Goal: Complete application form

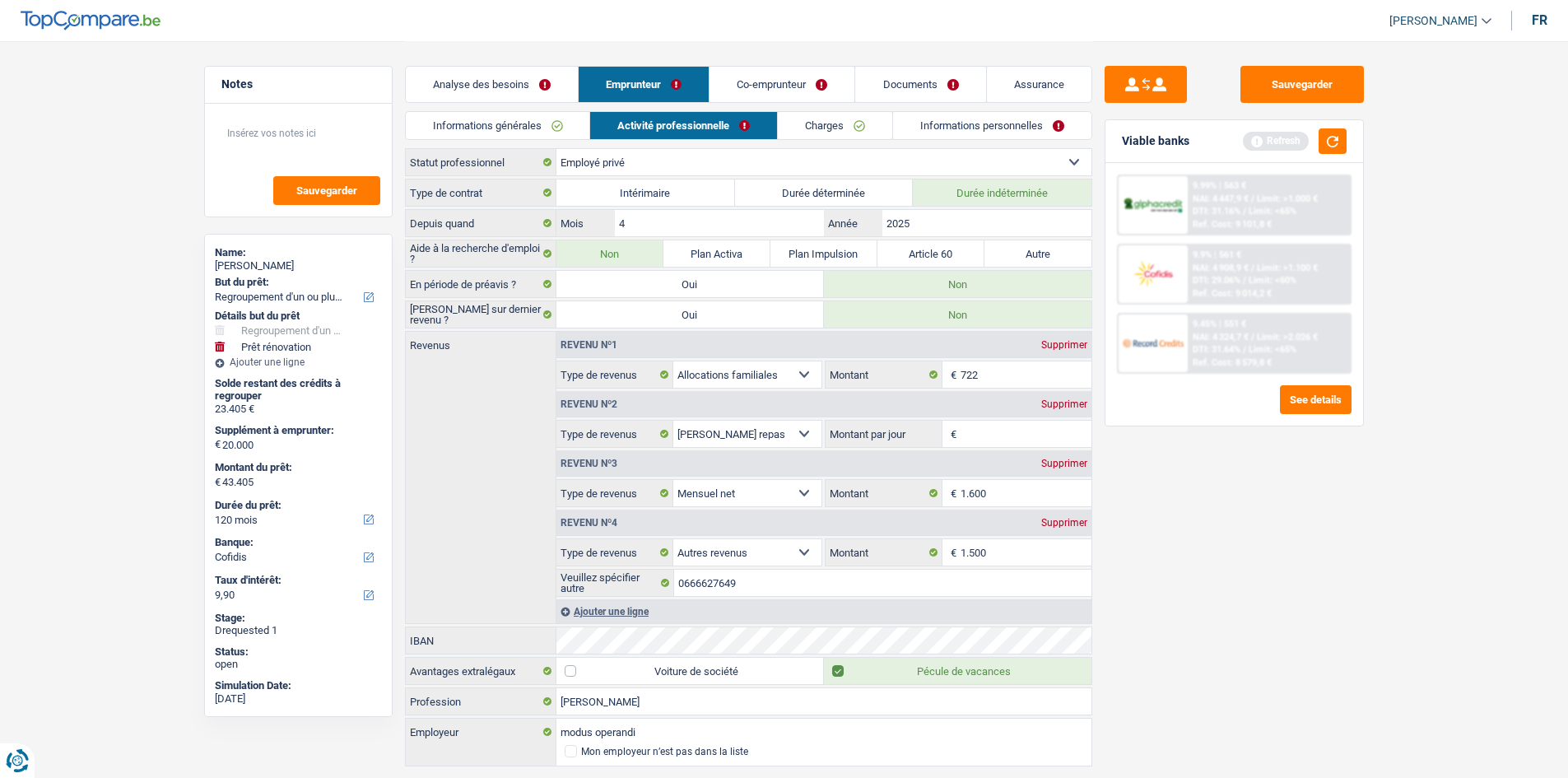
select select "refinancing"
select select "renovation"
select select "120"
select select "cofidis"
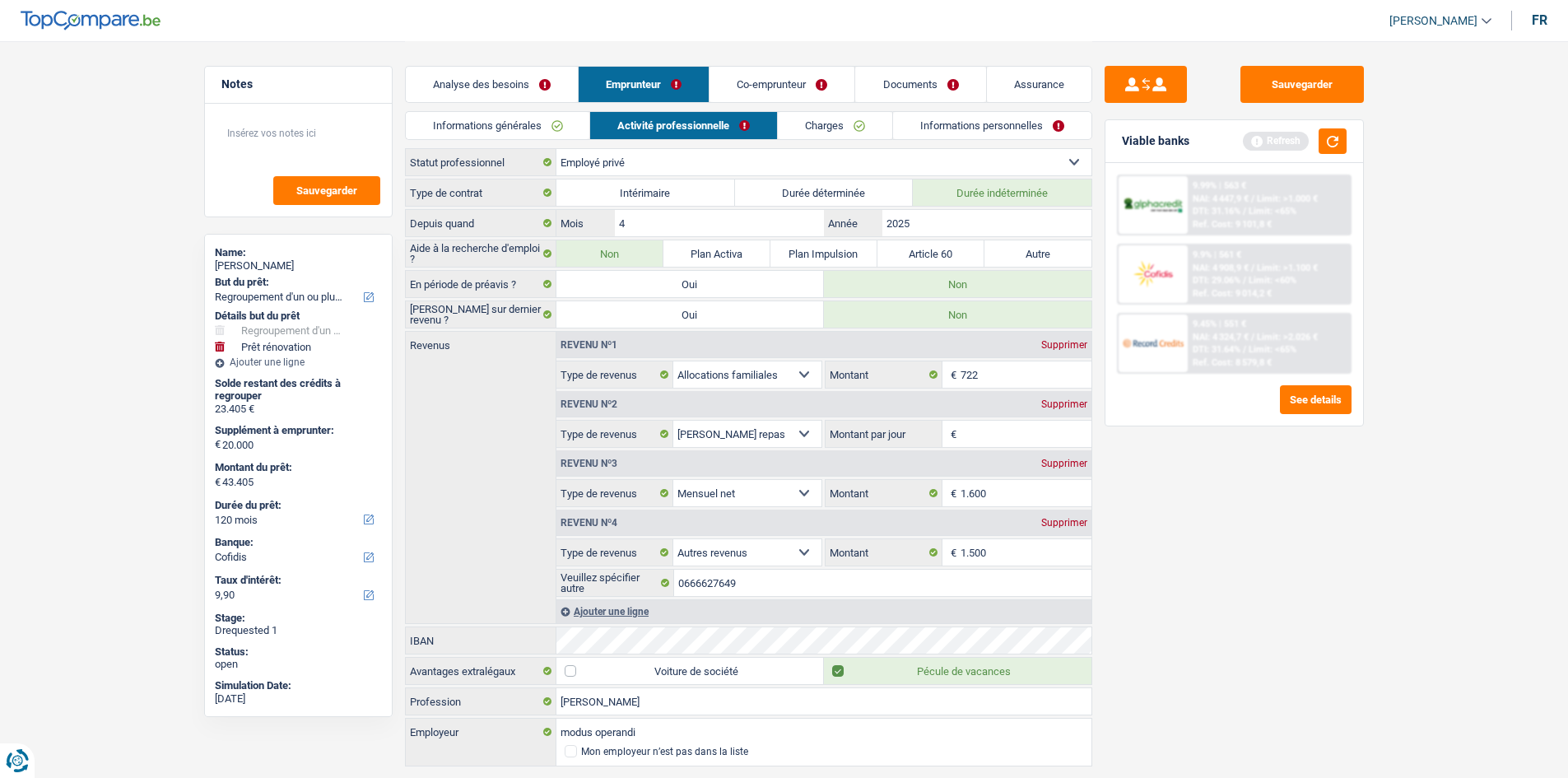
select select "privateEmployee"
select select "familyAllowances"
select select "mealVouchers"
select select "netSalary"
select select "other"
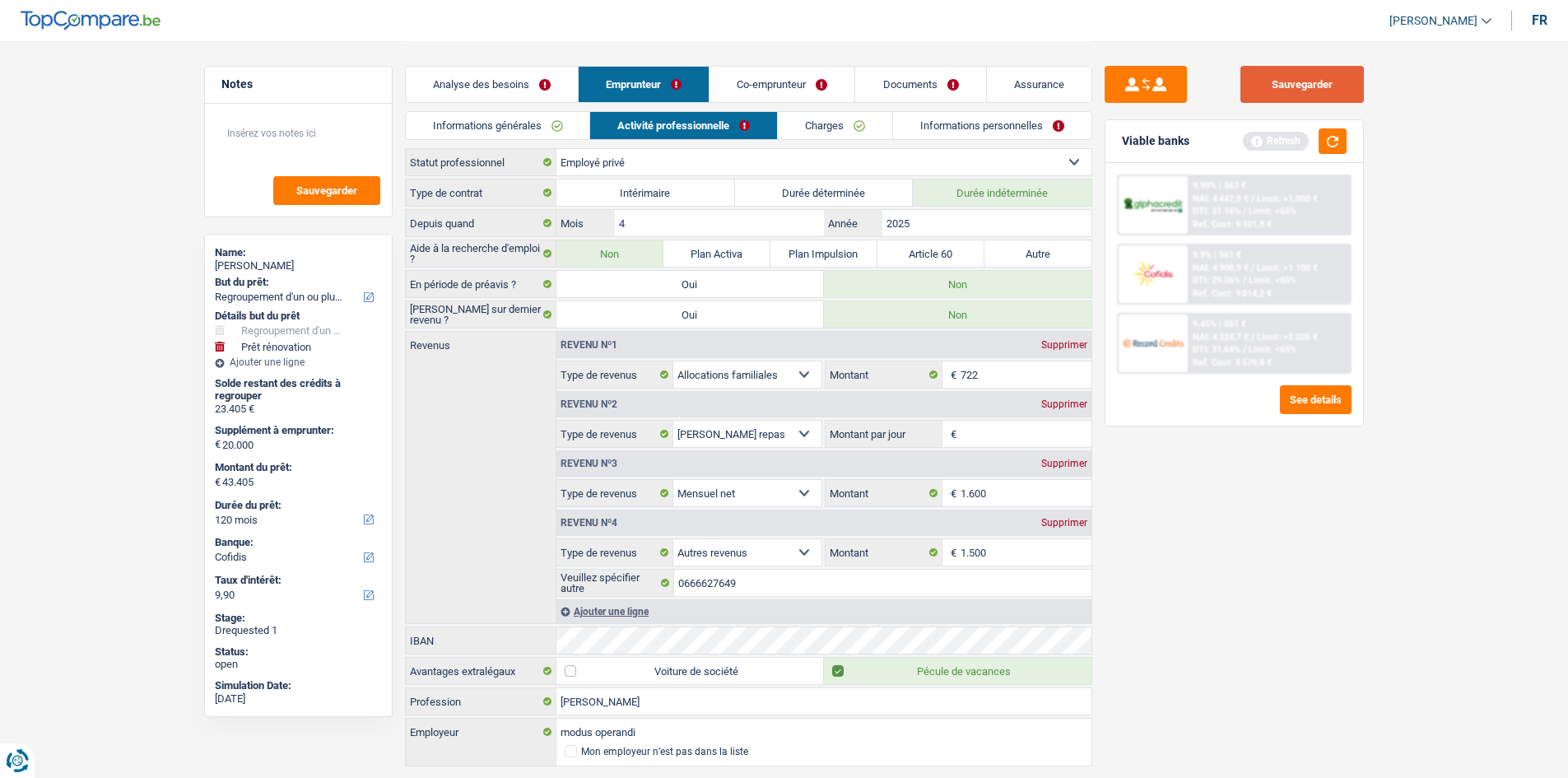
click at [1300, 87] on button "Sauvegarder" at bounding box center [1302, 85] width 124 height 37
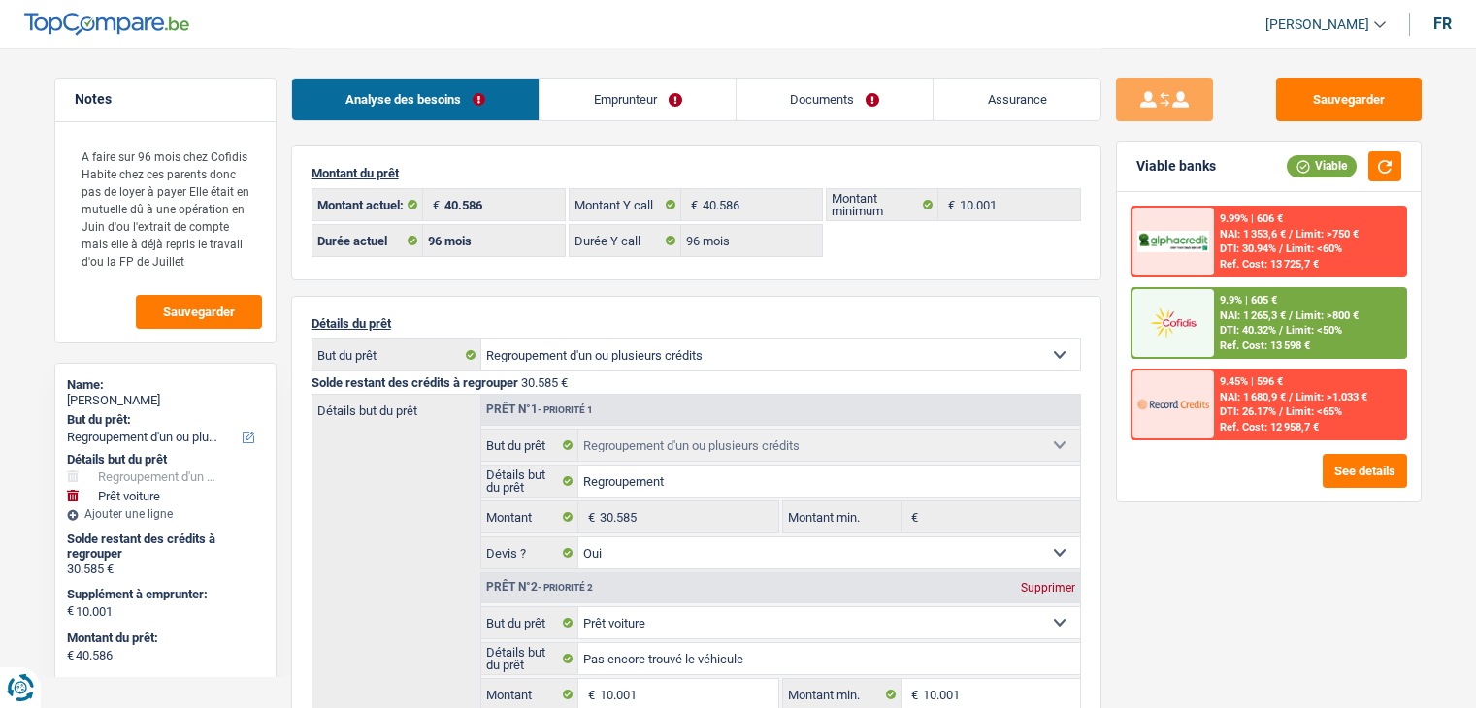
select select "refinancing"
select select "car"
select select "96"
select select "cofidis"
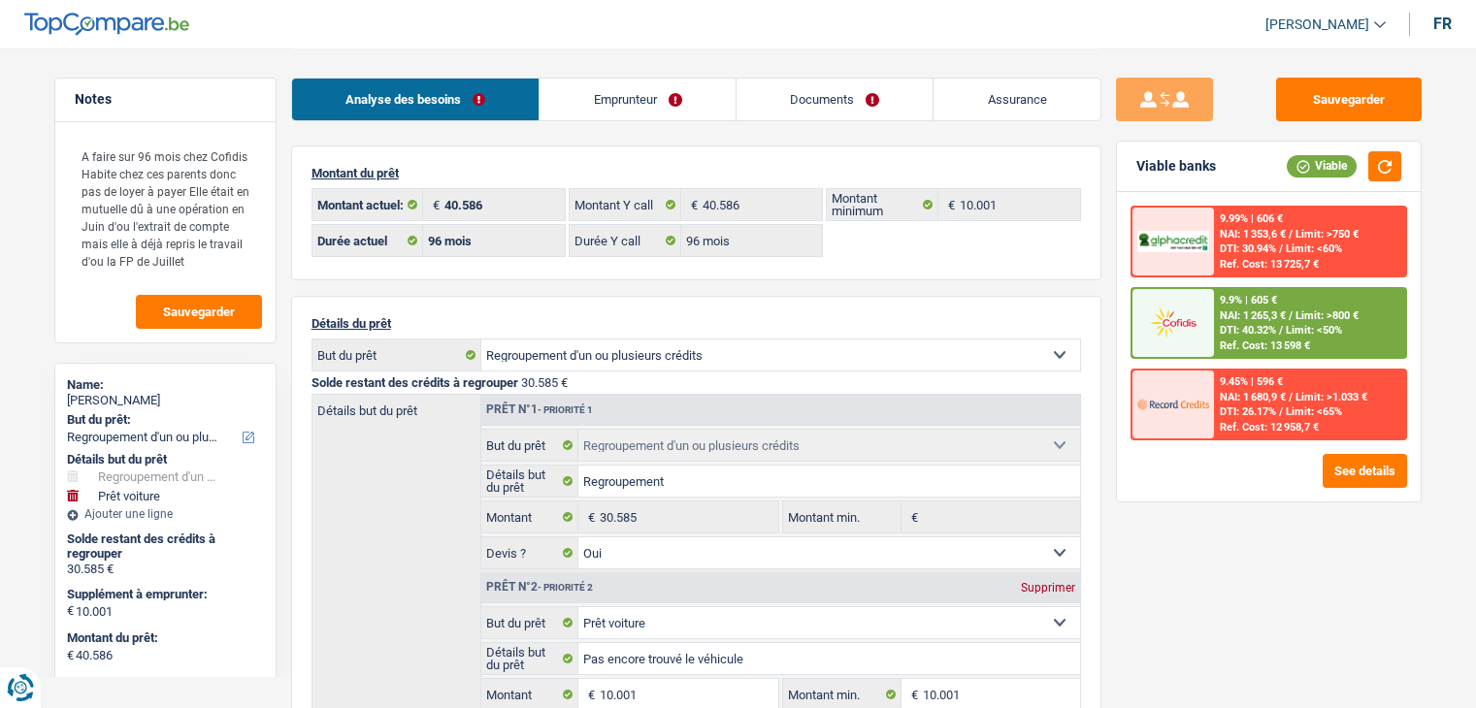
select select "96"
select select "refinancing"
select select "yes"
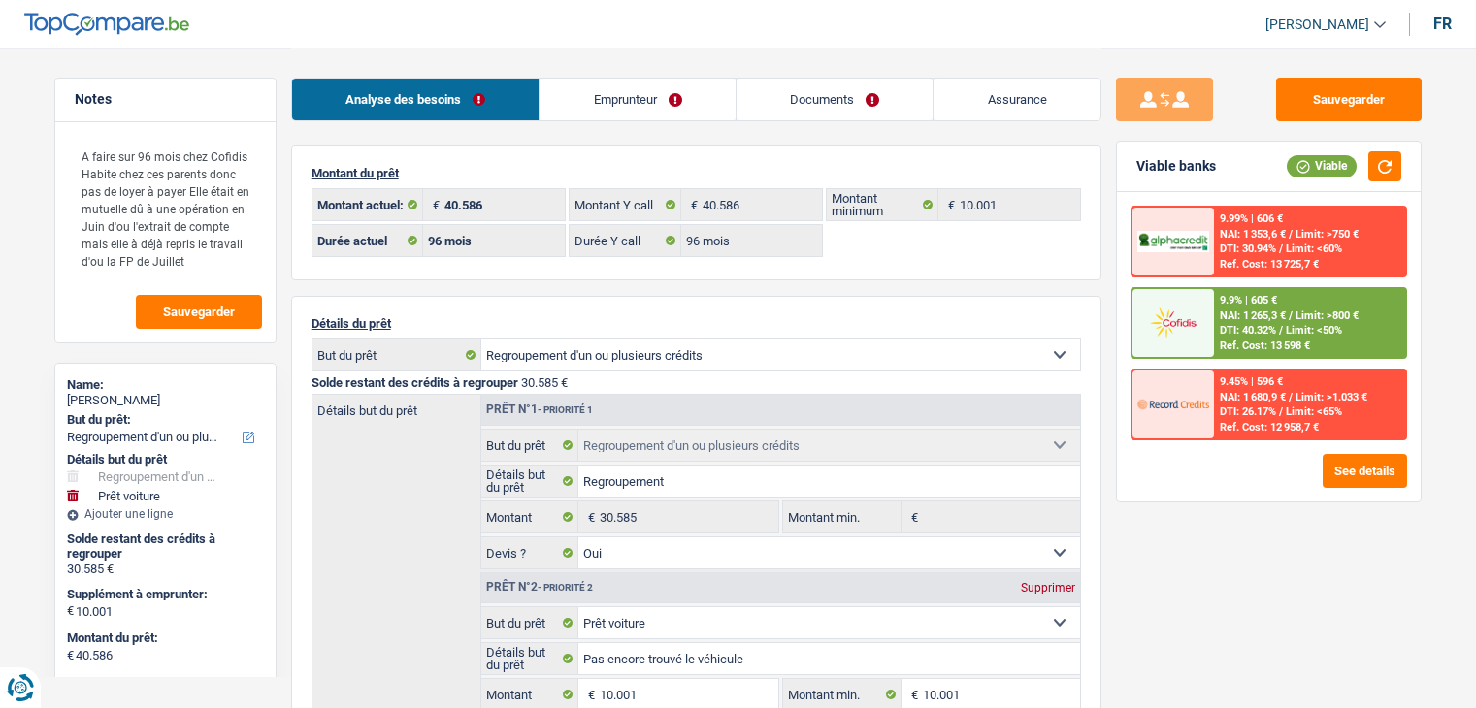
select select "car"
select select "false"
select select "96"
drag, startPoint x: 209, startPoint y: 269, endPoint x: 76, endPoint y: 127, distance: 194.3
click at [76, 127] on div "A faire sur 96 mois chez Cofidis Habite chez ces parents donc pas de loyer à pa…" at bounding box center [165, 232] width 220 height 220
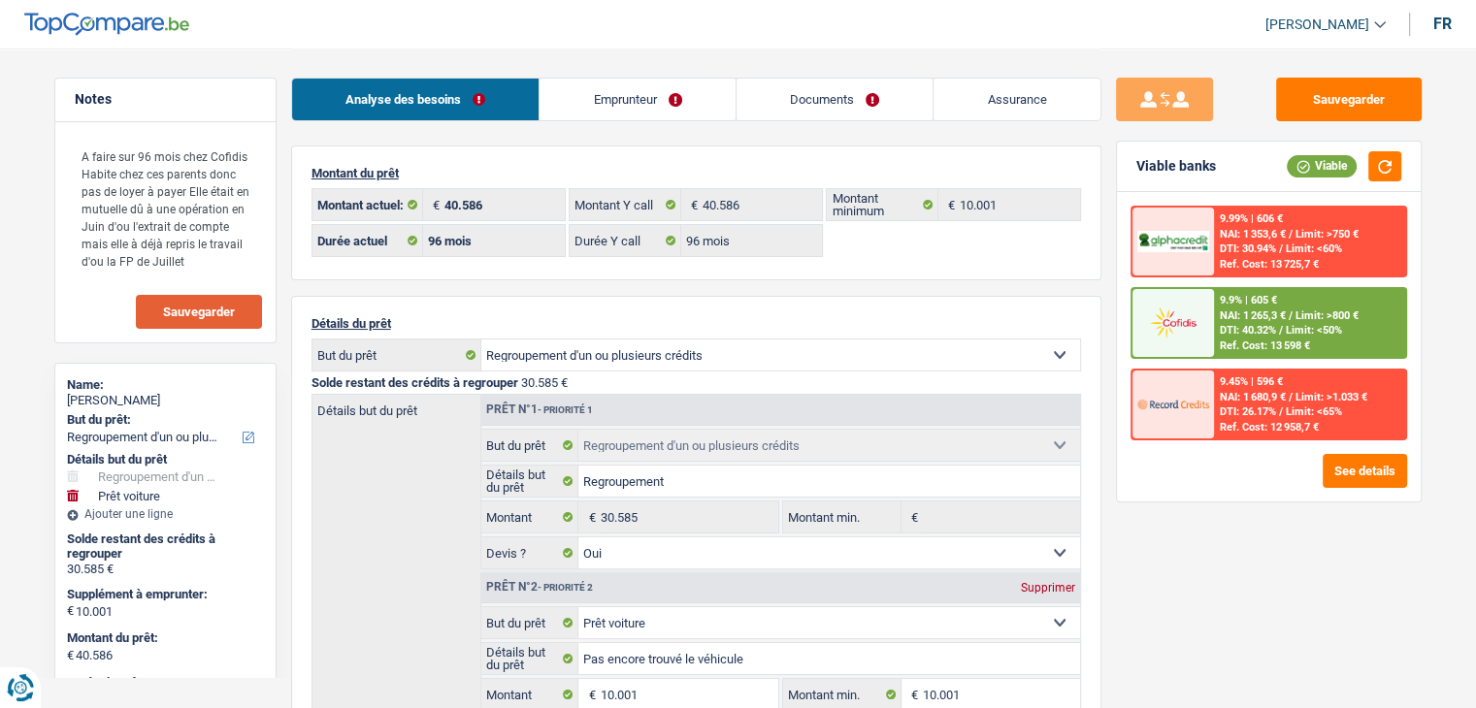
click at [217, 300] on button "Sauvegarder" at bounding box center [199, 312] width 126 height 34
click at [1388, 164] on button "button" at bounding box center [1384, 166] width 33 height 30
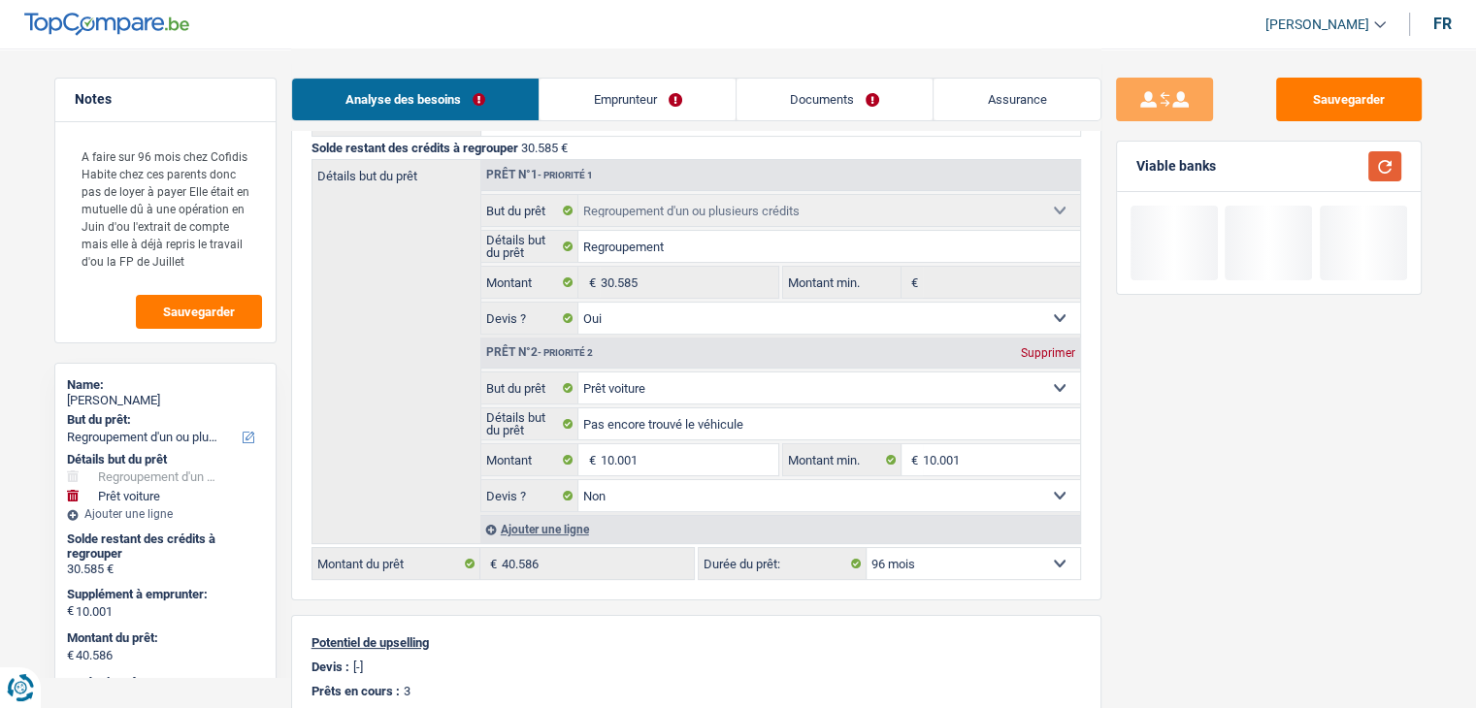
scroll to position [233, 0]
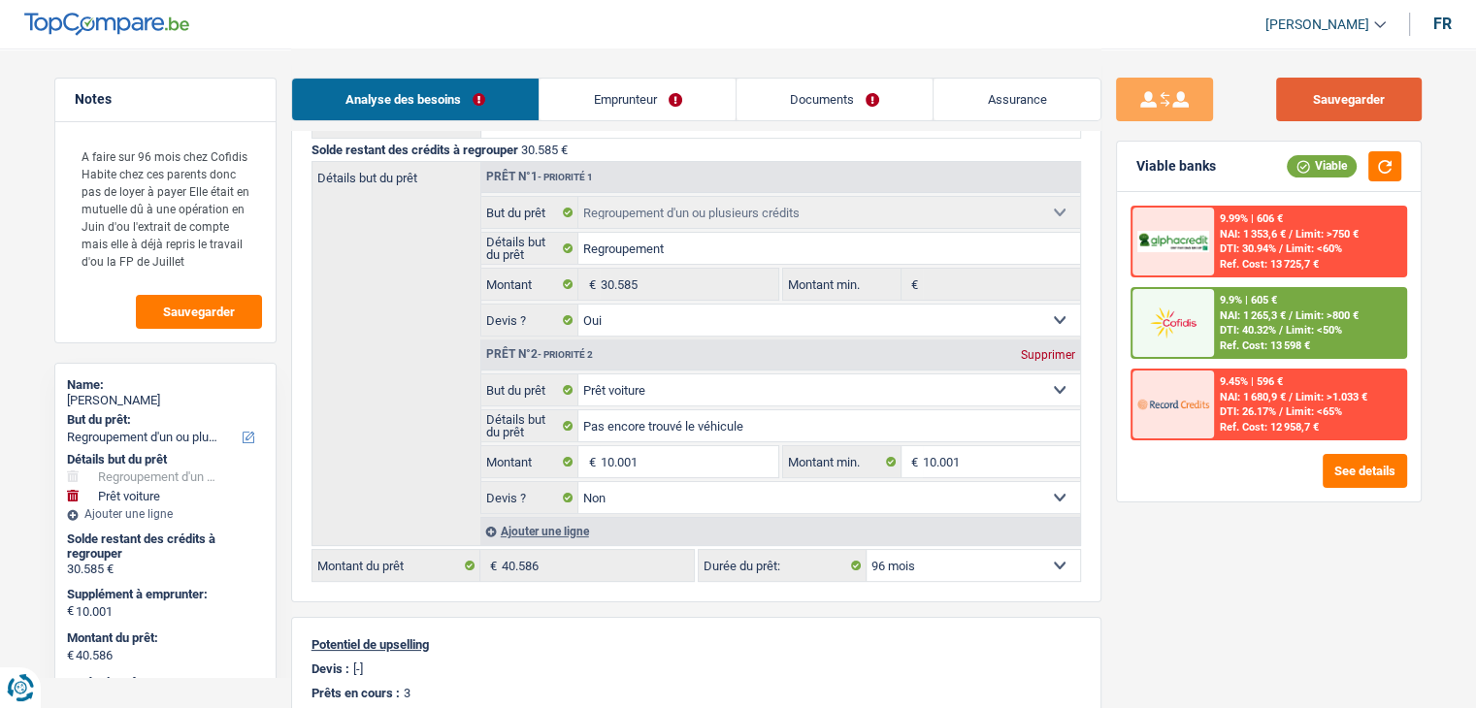
click at [1343, 94] on button "Sauvegarder" at bounding box center [1349, 100] width 146 height 44
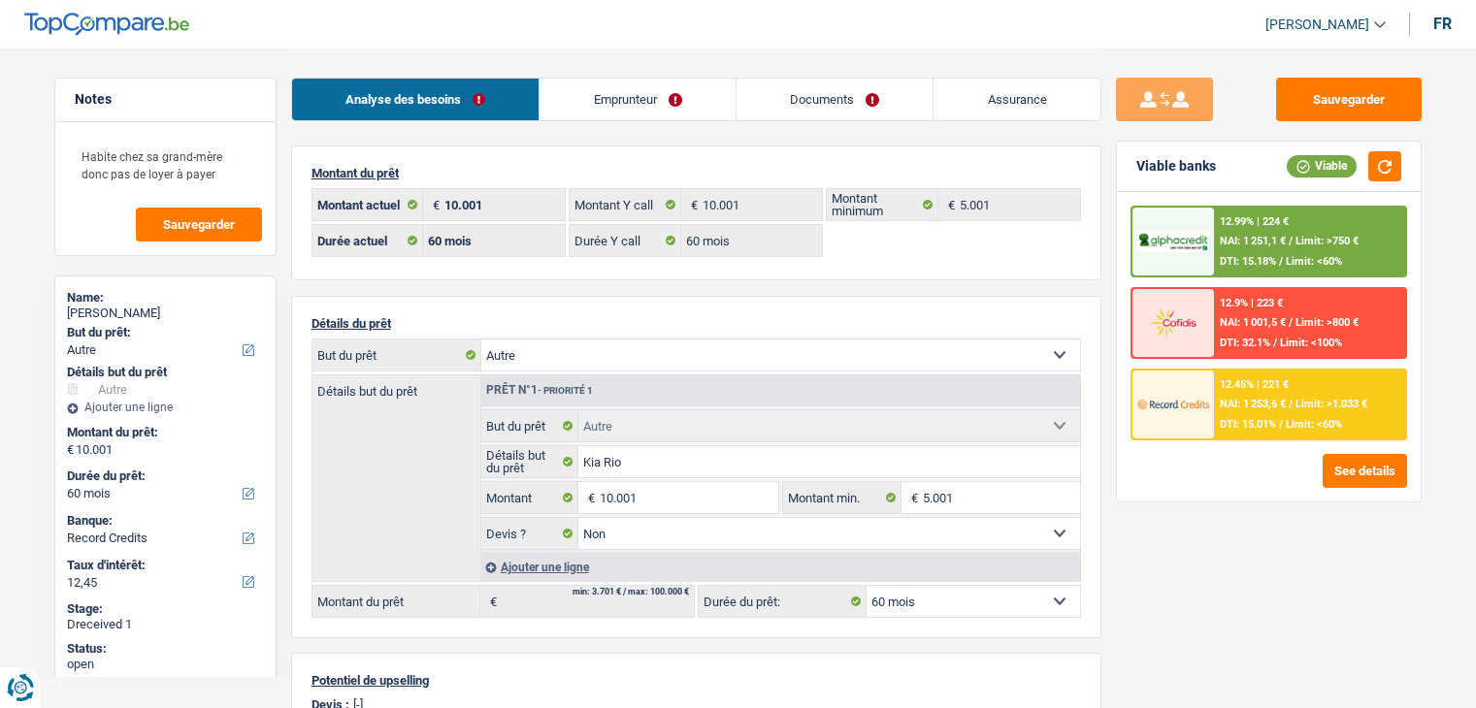
select select "other"
select select "60"
select select "record credits"
select select "60"
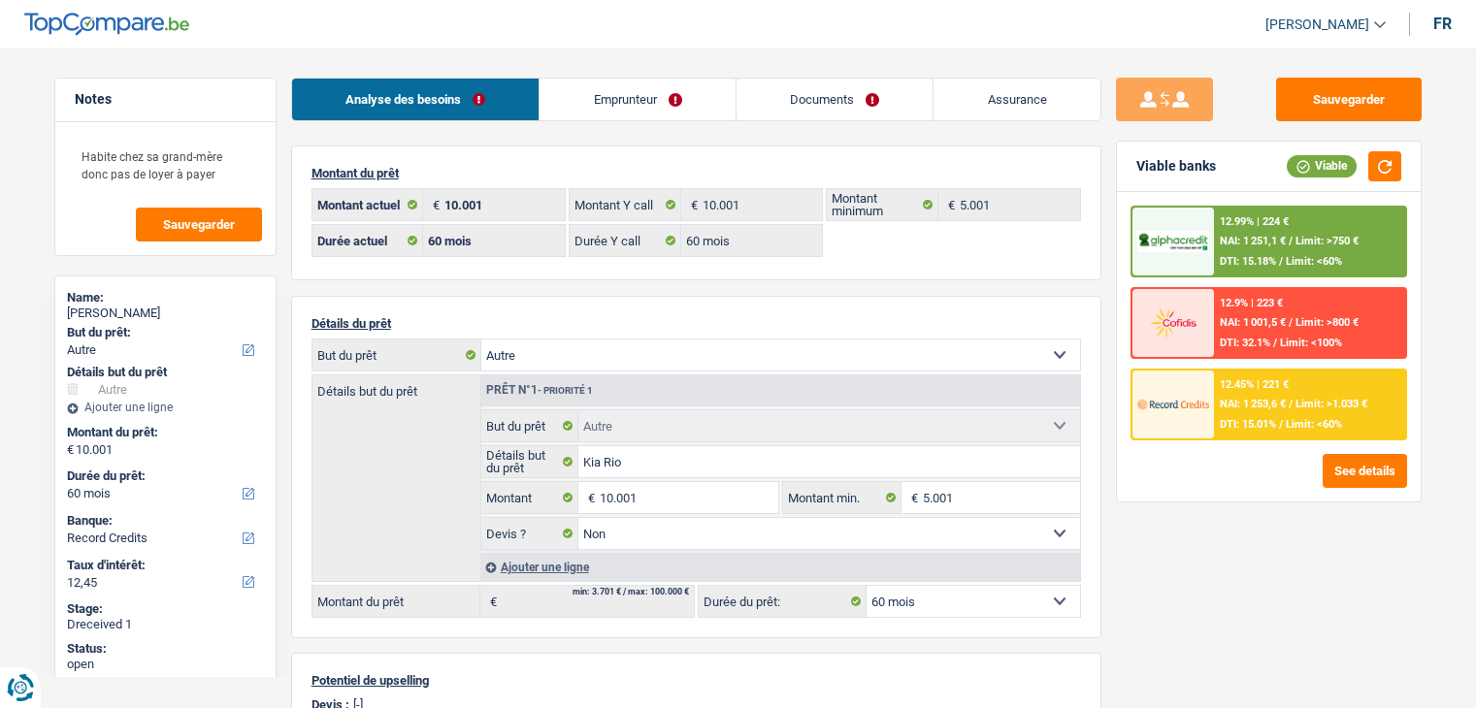
select select "60"
select select "other"
select select "false"
select select "60"
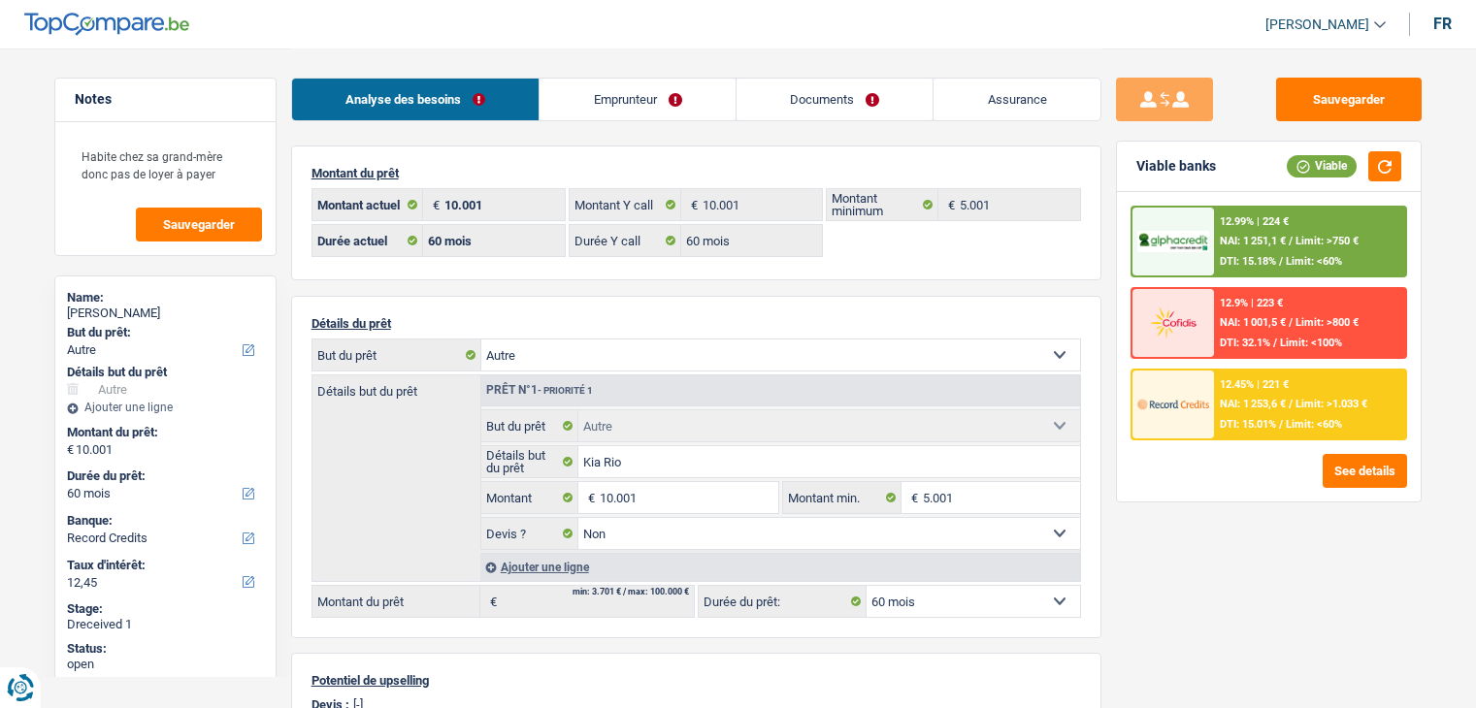
select select "unemployed"
select select "unemployment"
select select "fgtb"
select select "BE"
drag, startPoint x: 0, startPoint y: 0, endPoint x: 924, endPoint y: 98, distance: 929.0
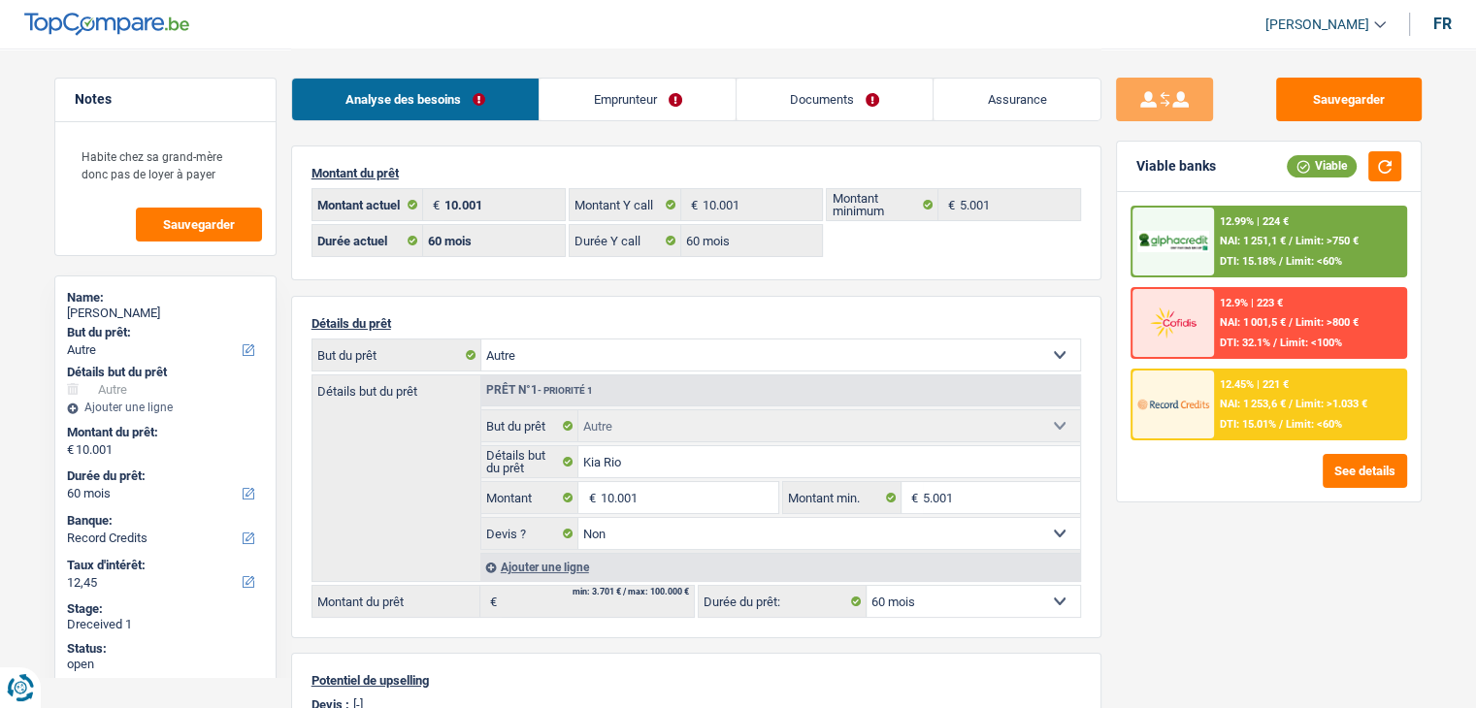
click at [924, 98] on link "Documents" at bounding box center [835, 100] width 197 height 42
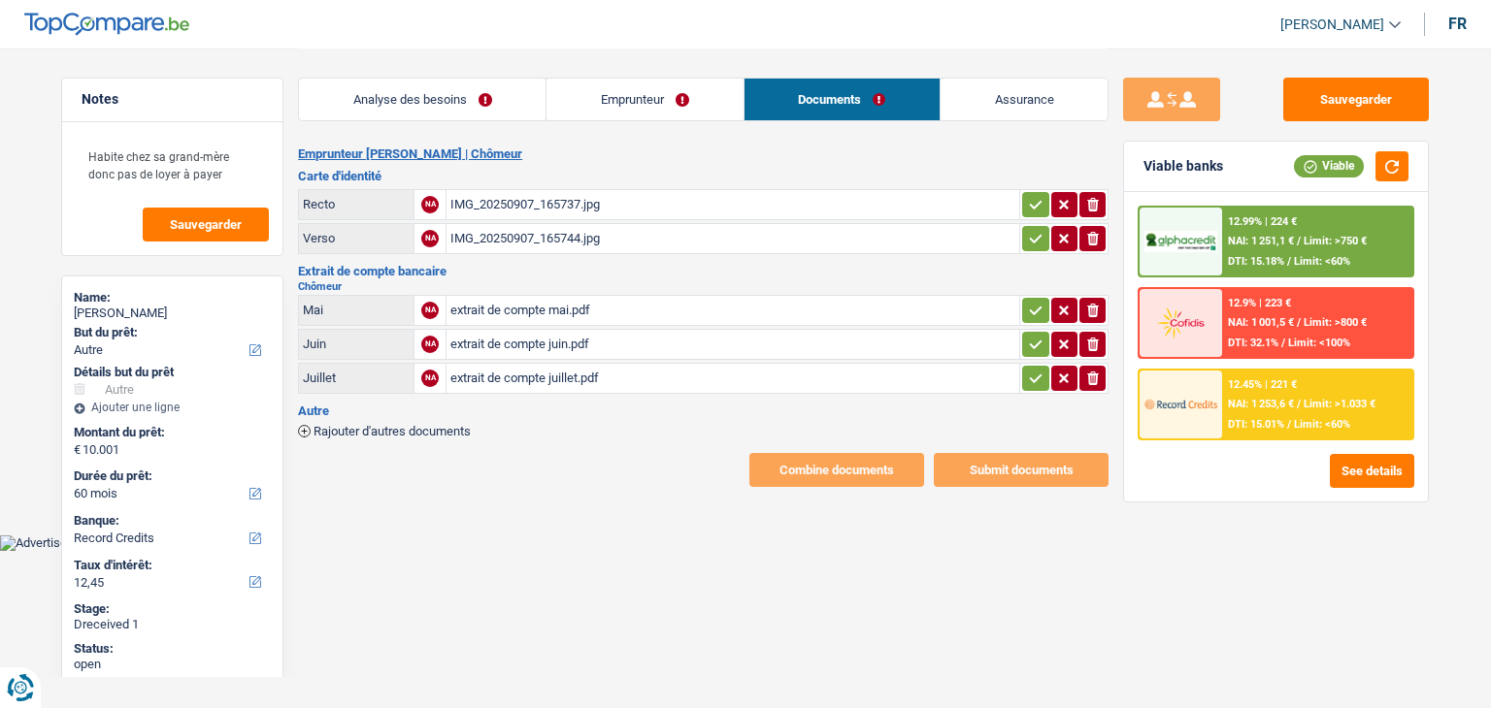
click at [667, 100] on link "Emprunteur" at bounding box center [644, 100] width 196 height 42
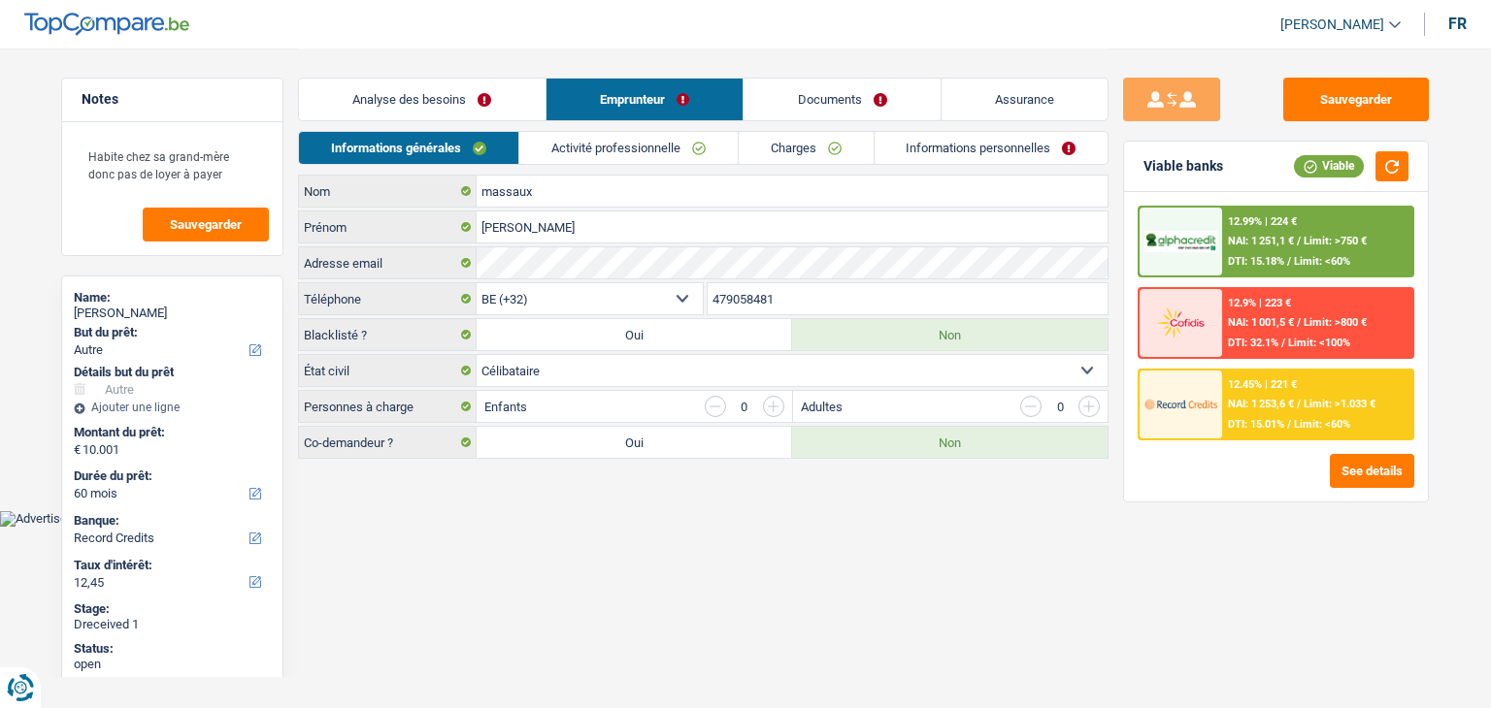
click at [674, 145] on link "Activité professionnelle" at bounding box center [628, 148] width 218 height 32
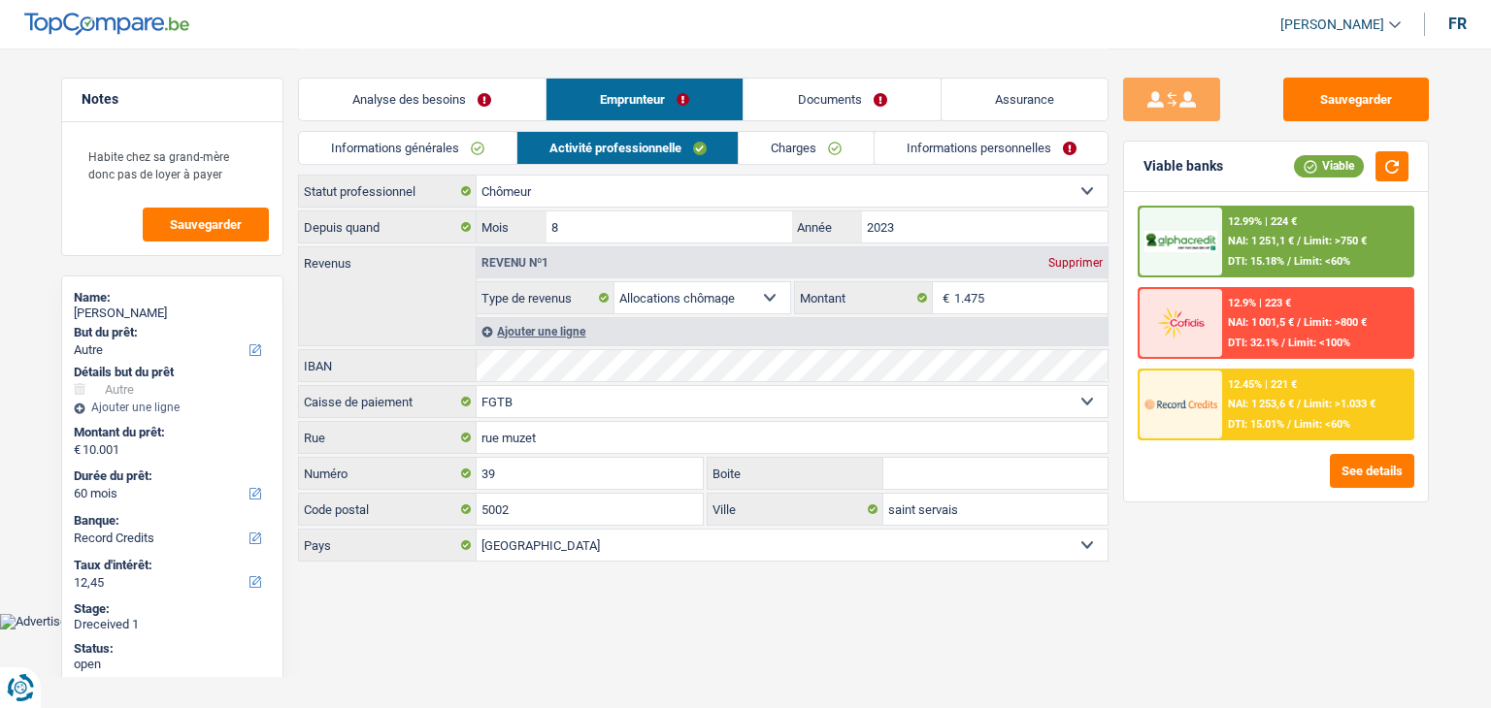
click at [842, 86] on link "Documents" at bounding box center [841, 100] width 197 height 42
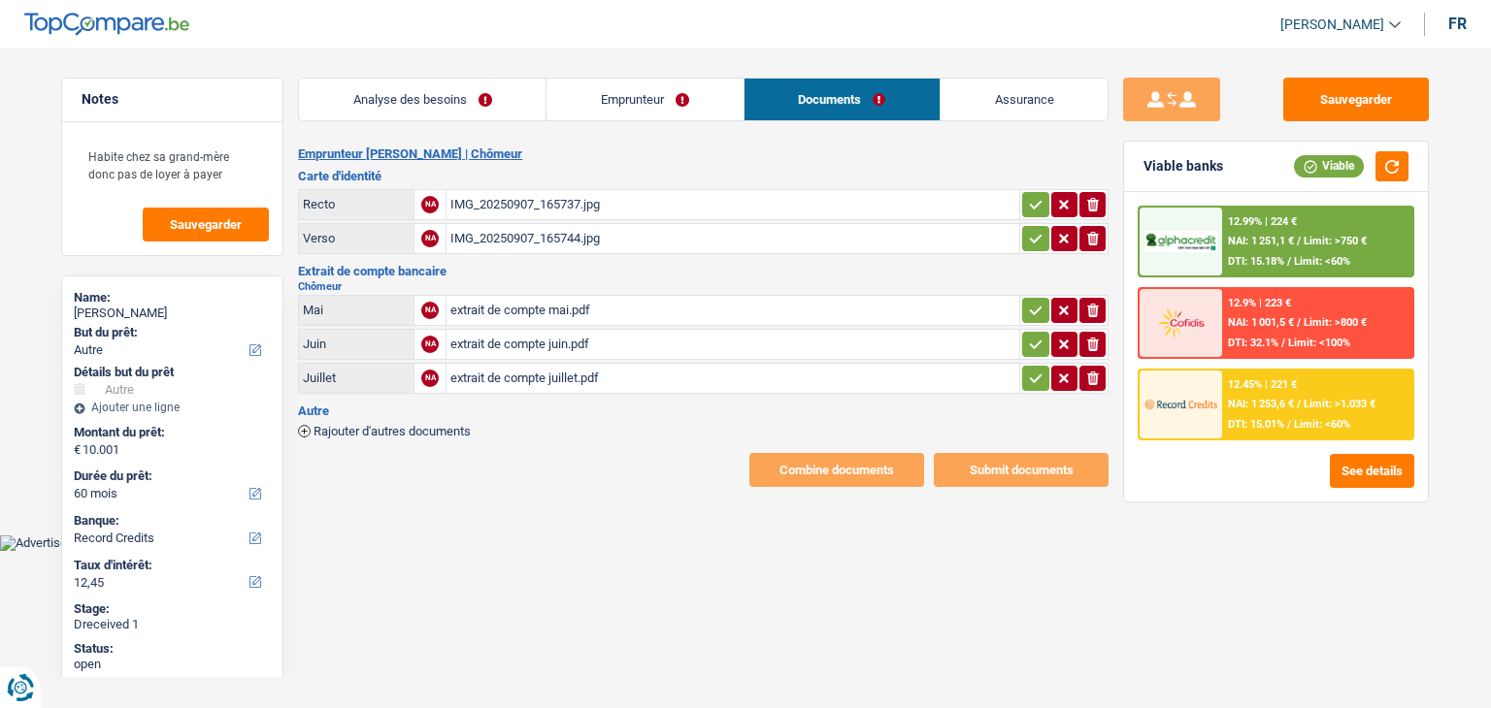
click at [602, 374] on div "extrait de compte juillet.pdf" at bounding box center [732, 378] width 565 height 29
